Goal: Check status: Check status

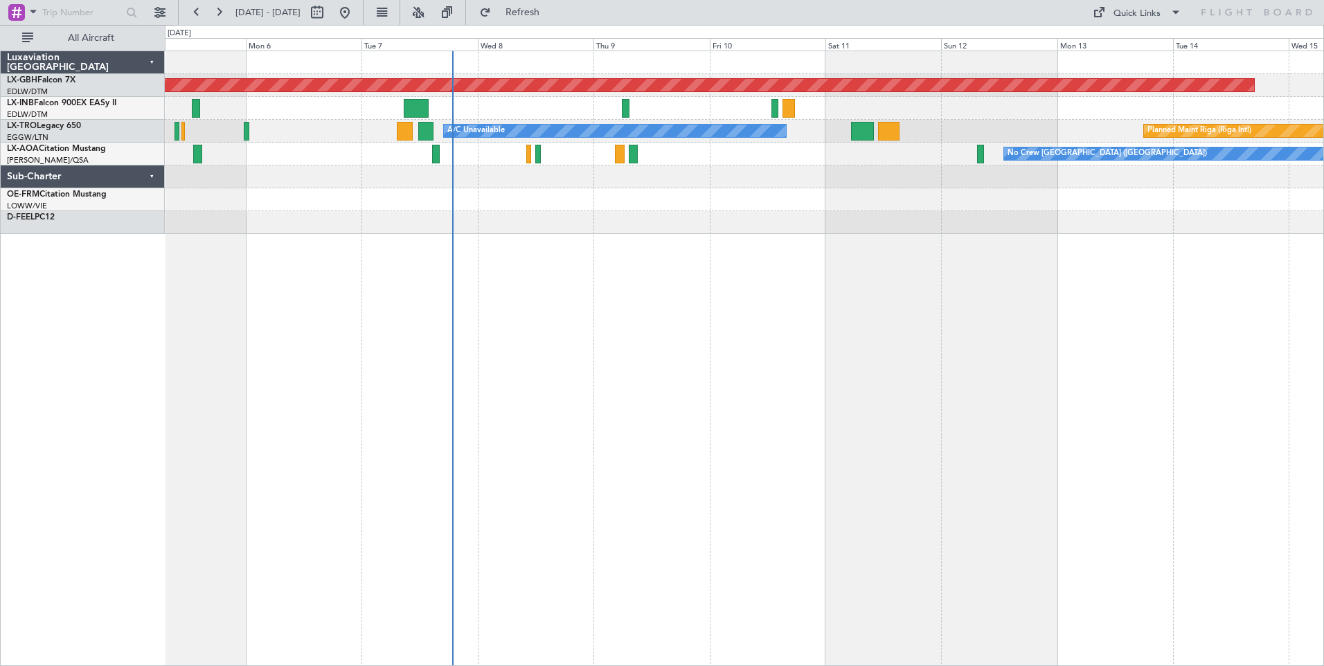
click at [515, 294] on div "Planned Maint Nurnberg Planned Maint [GEOGRAPHIC_DATA] A/C Unavailable Planned …" at bounding box center [745, 359] width 1160 height 616
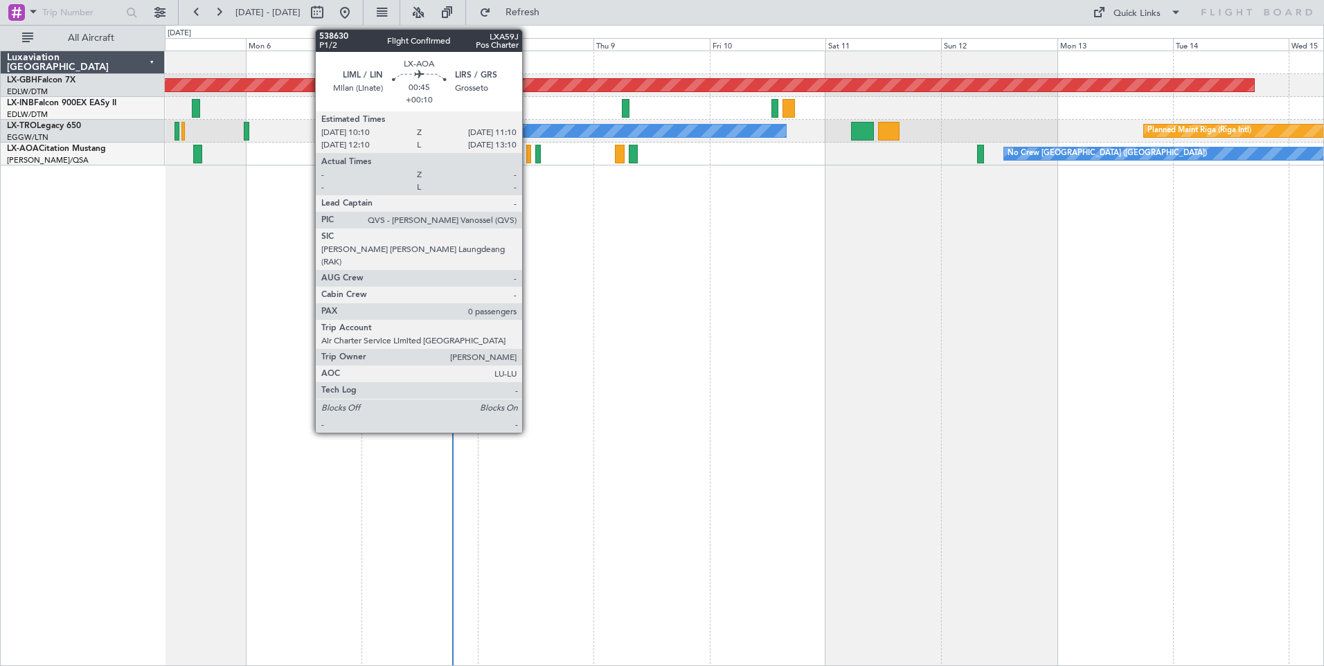
click at [529, 154] on div at bounding box center [528, 154] width 5 height 19
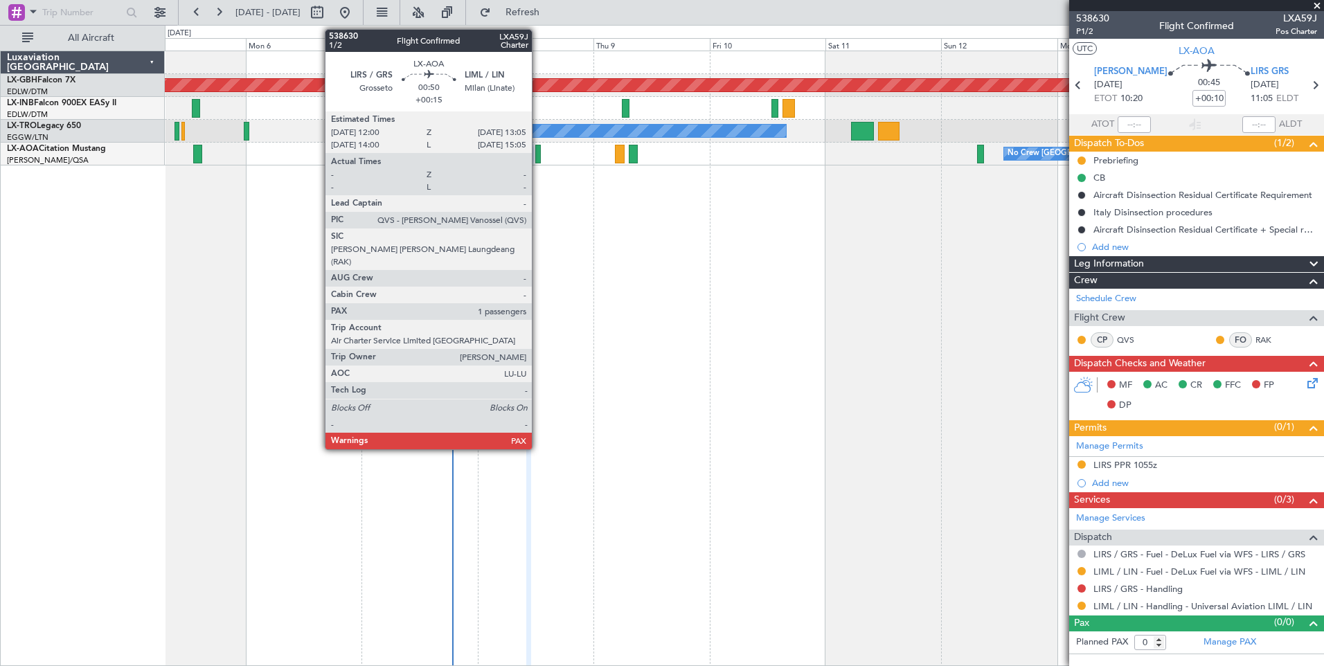
click at [538, 154] on div at bounding box center [538, 154] width 6 height 19
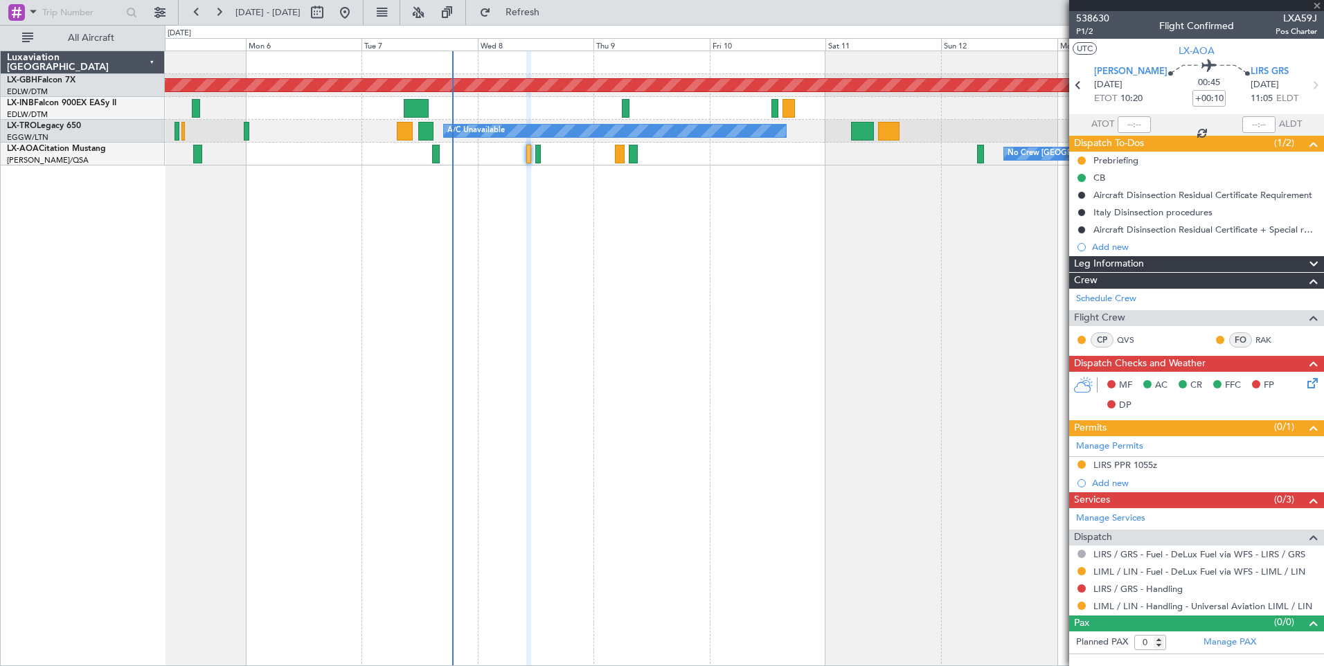
type input "+00:15"
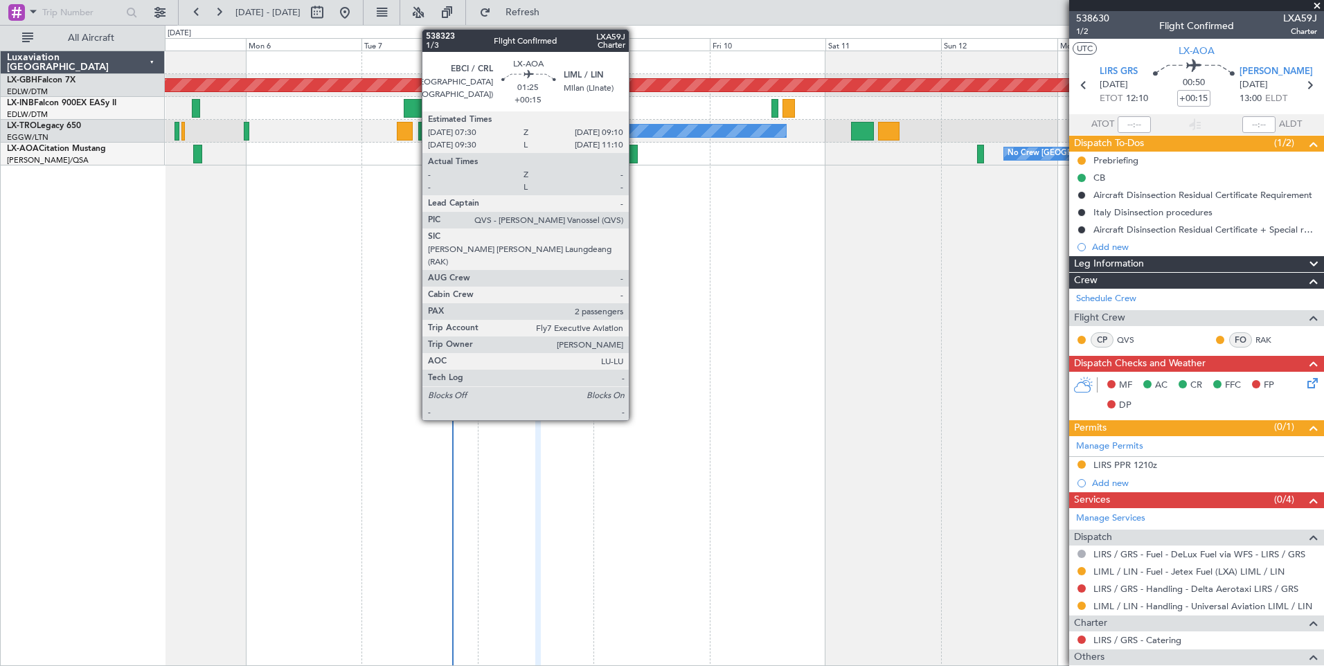
click at [635, 156] on div at bounding box center [633, 154] width 8 height 19
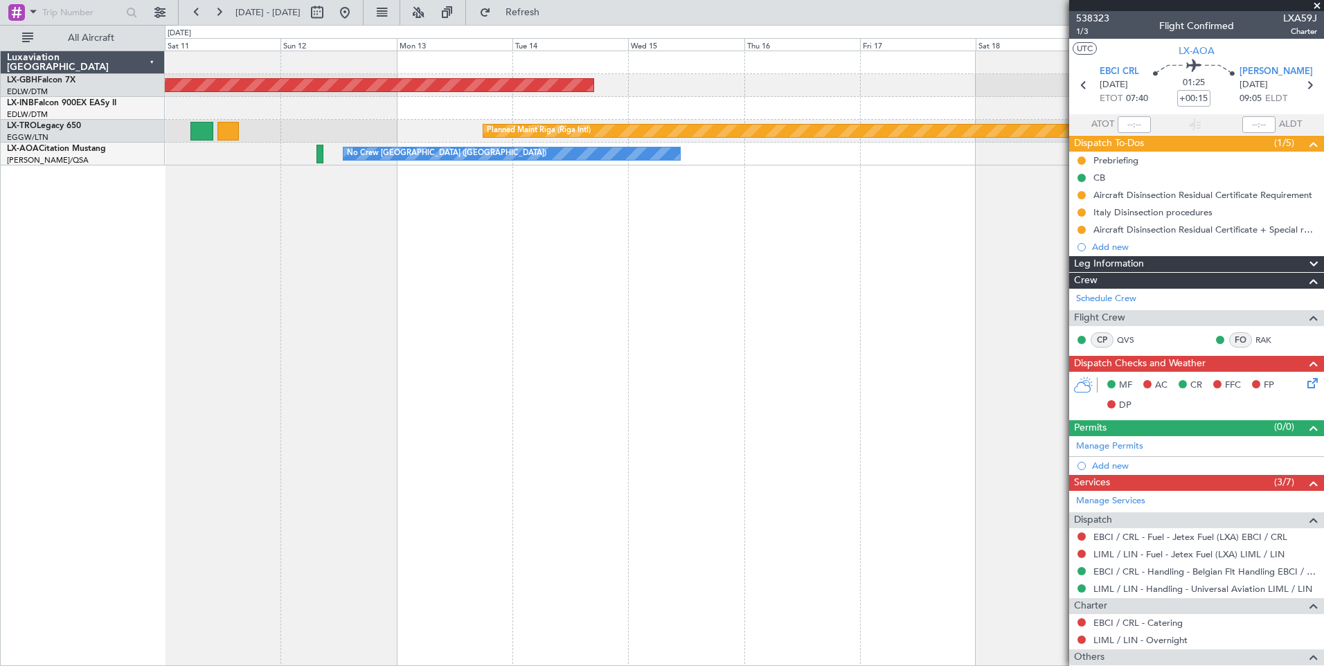
click at [285, 141] on div "Planned Maint Nurnberg Planned Maint [GEOGRAPHIC_DATA] (Riga Intl) A/C Unavaila…" at bounding box center [745, 359] width 1160 height 616
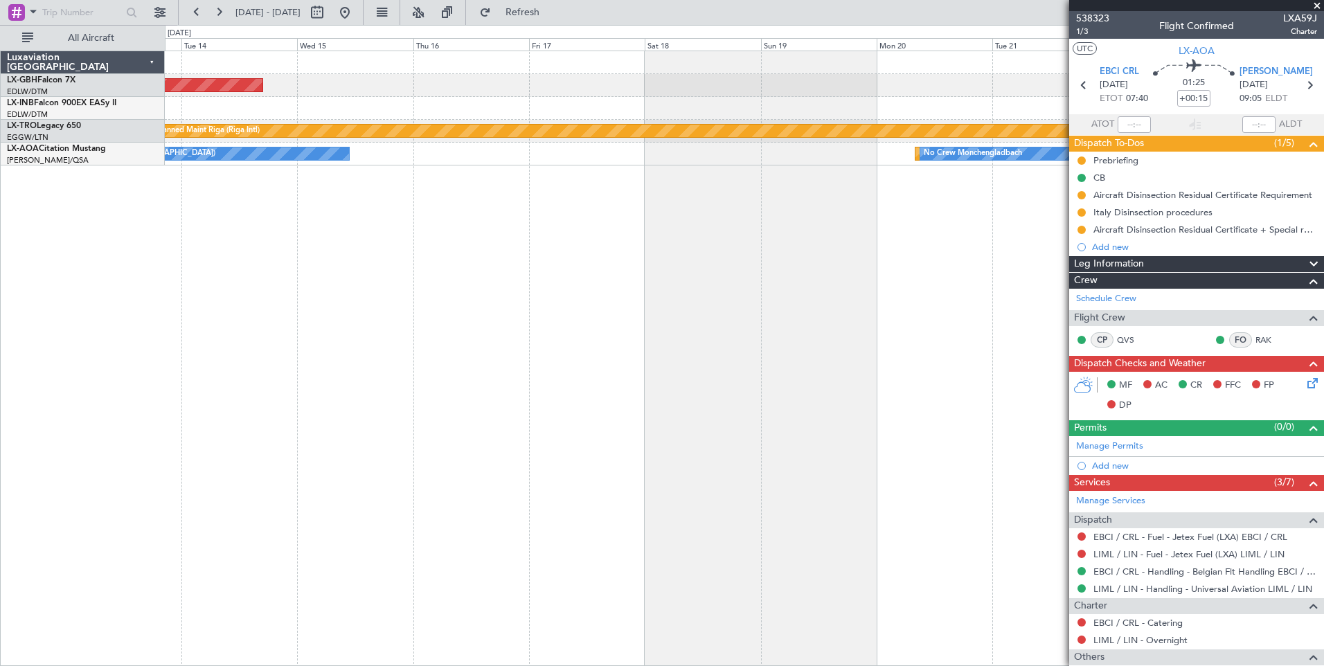
click at [903, 236] on div "Planned Maint Nurnberg Planned Maint [GEOGRAPHIC_DATA] (Riga Intl) Planned Main…" at bounding box center [745, 359] width 1160 height 616
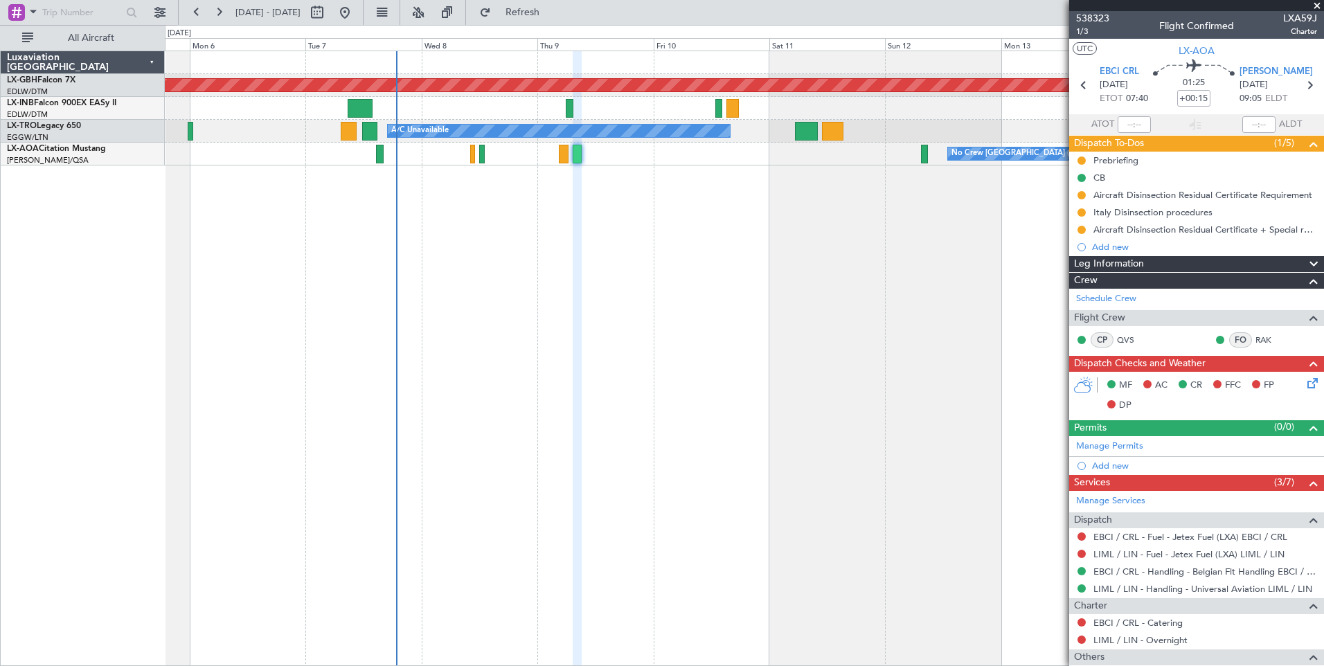
click at [950, 263] on div "Planned Maint Nurnberg Planned Maint [GEOGRAPHIC_DATA] Planned Maint [GEOGRAPHI…" at bounding box center [745, 359] width 1160 height 616
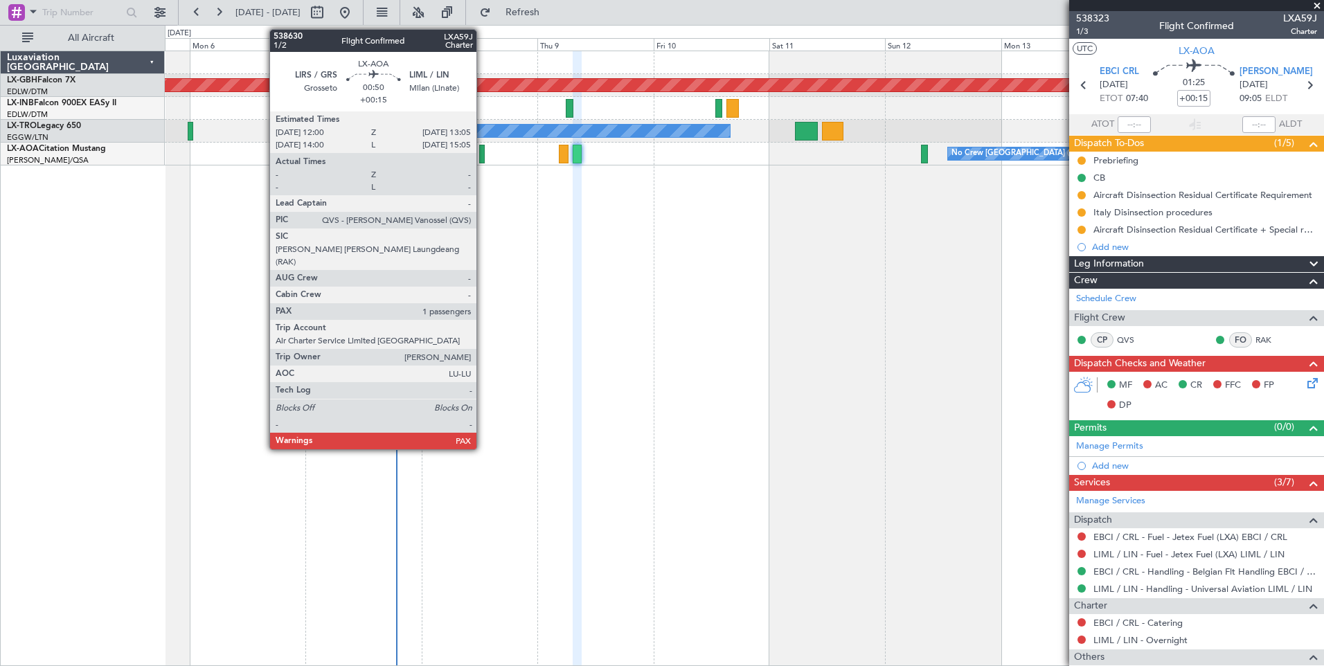
click at [483, 157] on div at bounding box center [482, 154] width 6 height 19
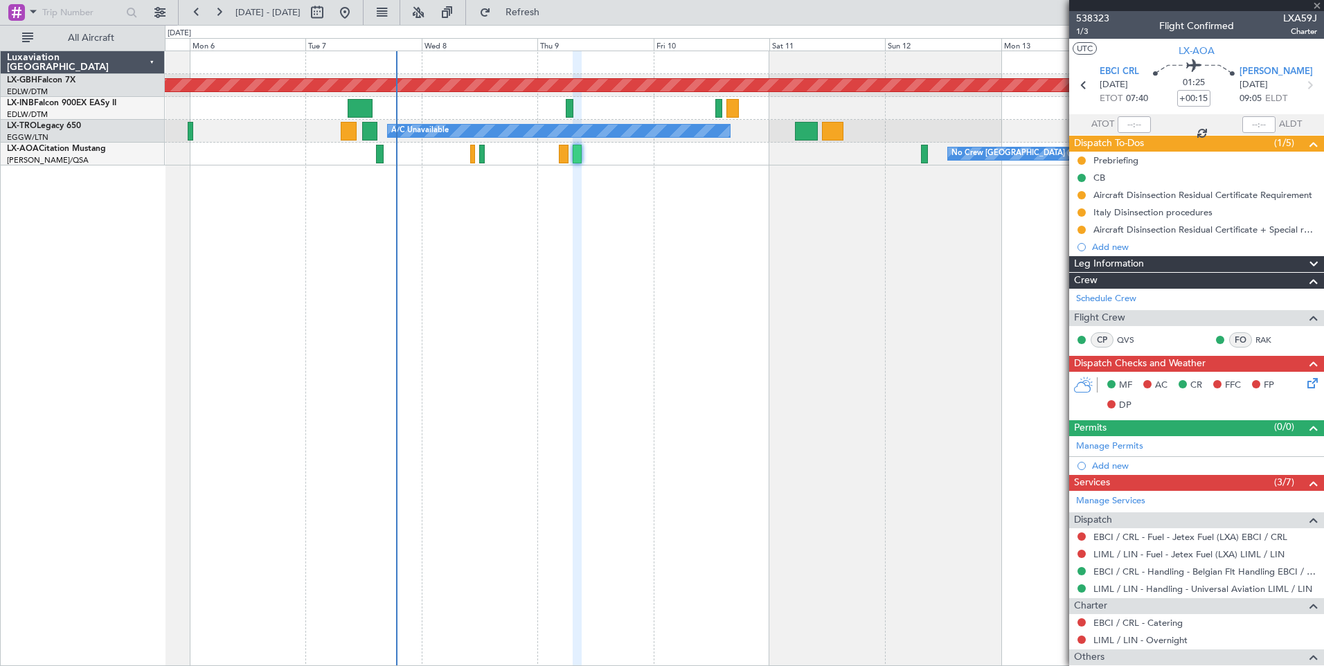
type input "1"
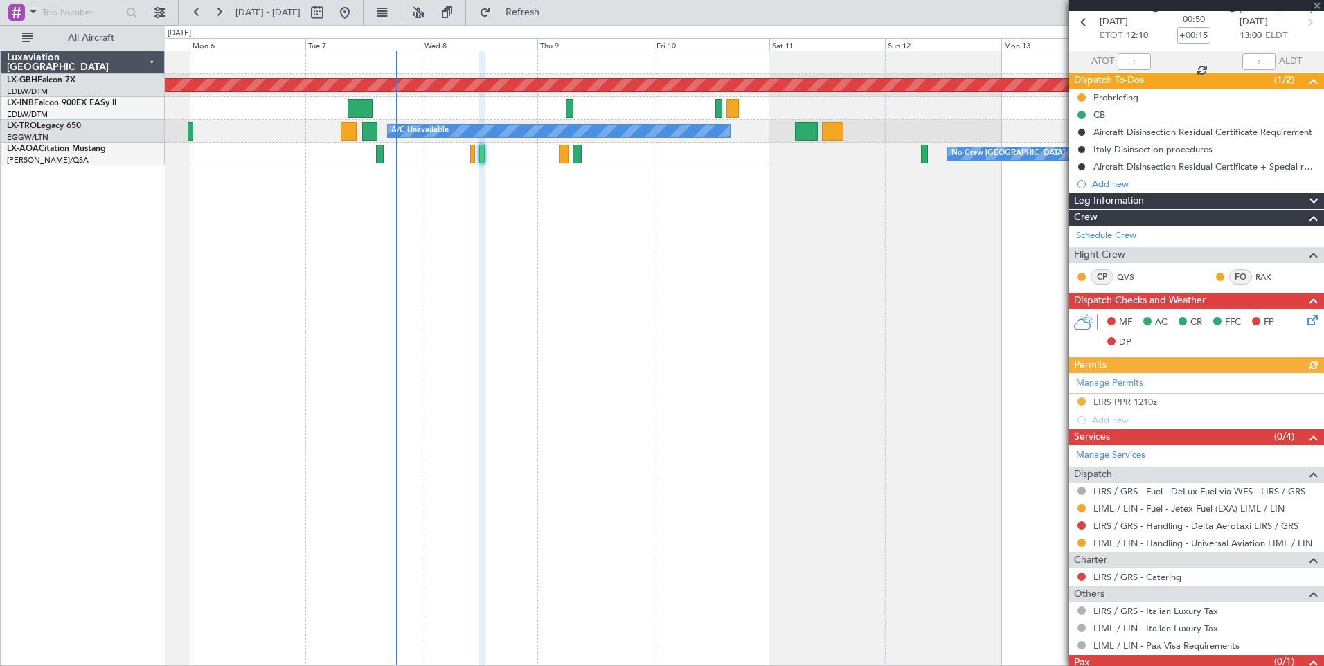
scroll to position [107, 0]
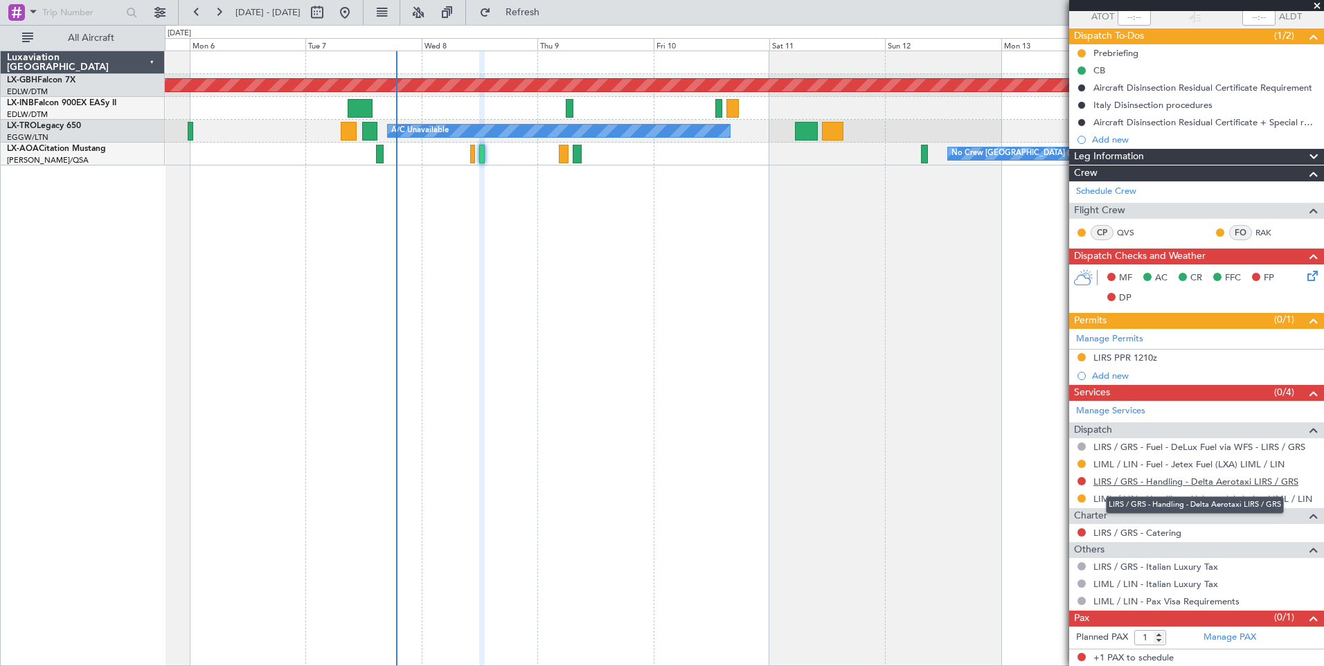
click at [1151, 477] on link "LIRS / GRS - Handling - Delta Aerotaxi LIRS / GRS" at bounding box center [1196, 482] width 205 height 12
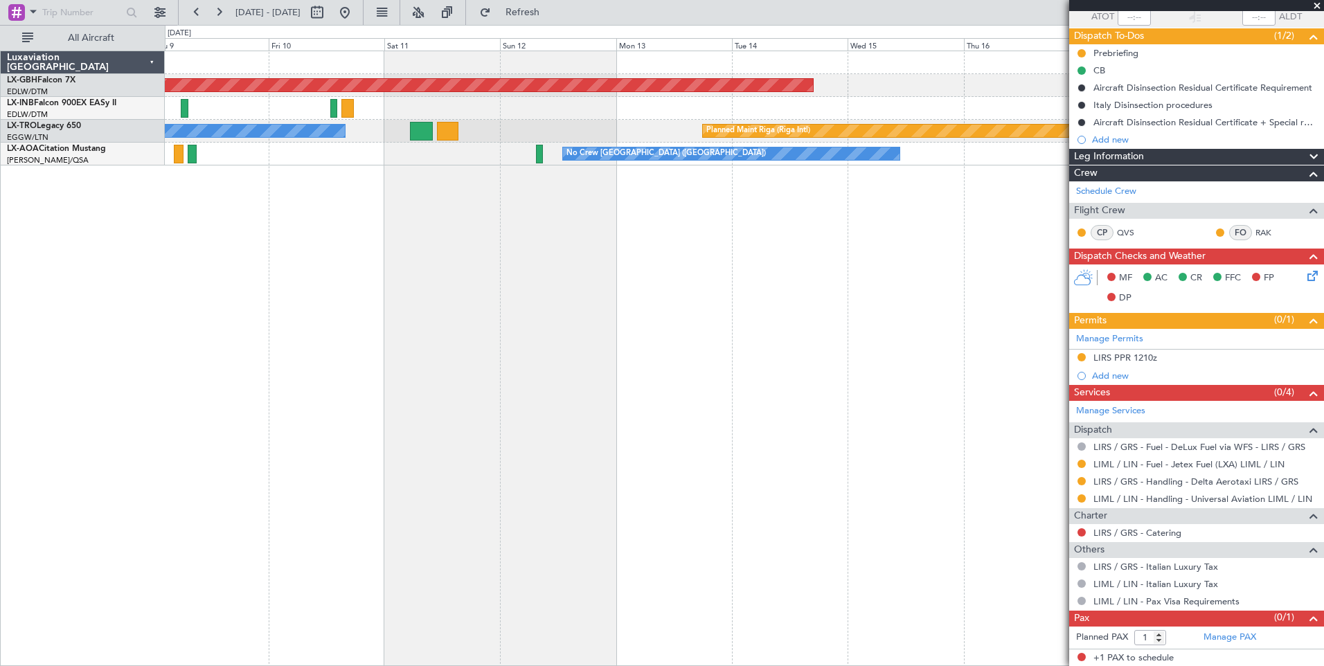
click at [422, 275] on div "Planned Maint Nurnberg Planned Maint [GEOGRAPHIC_DATA] (Riga Intl) A/C Unavaila…" at bounding box center [745, 359] width 1160 height 616
click at [356, 10] on button at bounding box center [345, 12] width 22 height 22
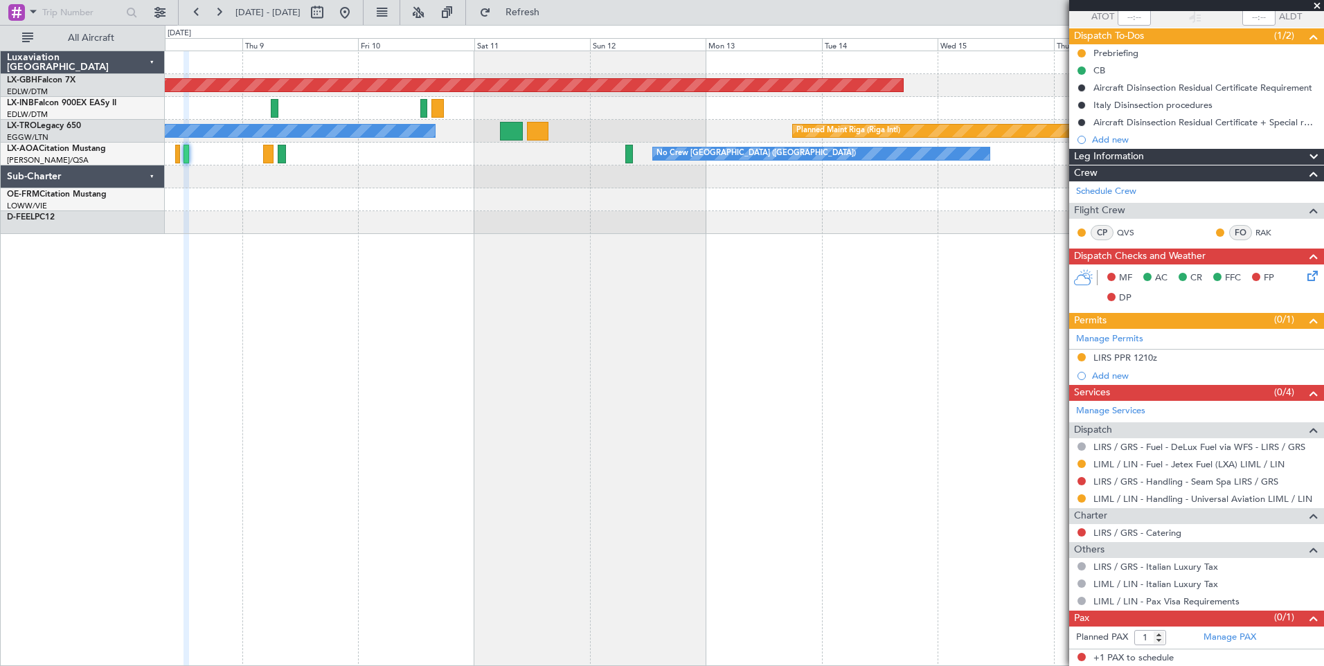
click at [383, 334] on div "Planned Maint Nurnberg A/C Unavailable Planned Maint [GEOGRAPHIC_DATA] (Riga In…" at bounding box center [745, 359] width 1160 height 616
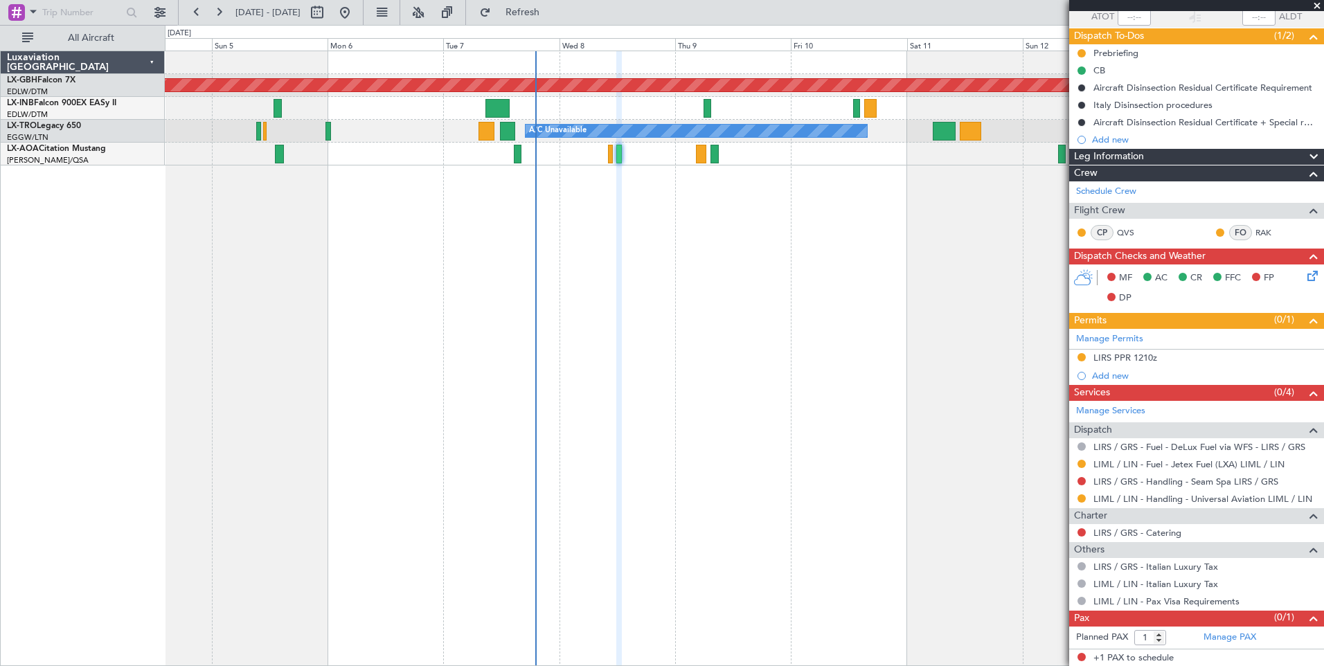
click at [838, 241] on div "Planned Maint Nurnberg Planned Maint [GEOGRAPHIC_DATA] Planned Maint [GEOGRAPHI…" at bounding box center [745, 359] width 1160 height 616
